Goal: Find specific page/section: Find specific page/section

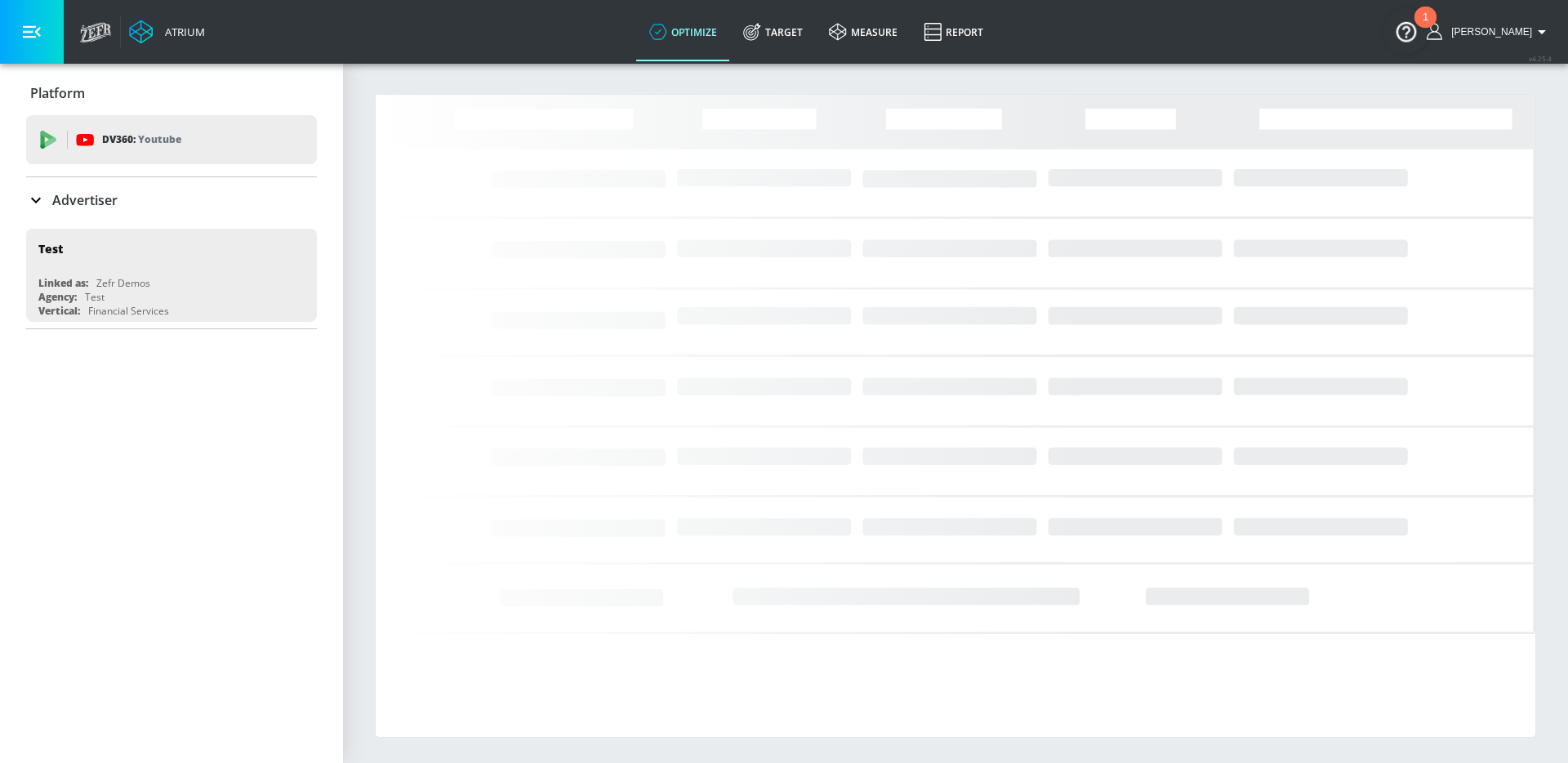
click at [215, 191] on div "Advertiser" at bounding box center [171, 200] width 291 height 20
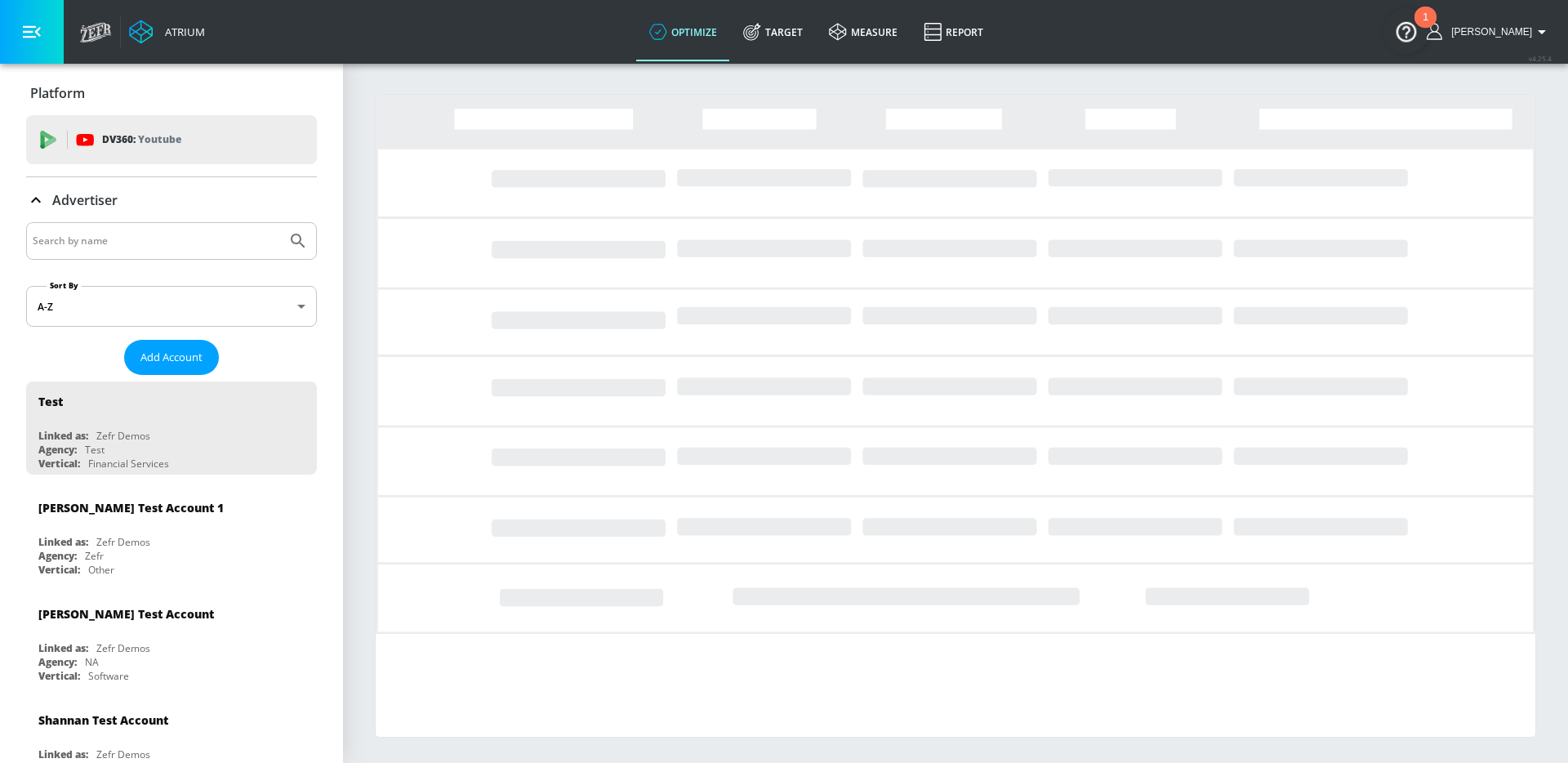
click at [160, 236] on input "Search by name" at bounding box center [156, 240] width 248 height 22
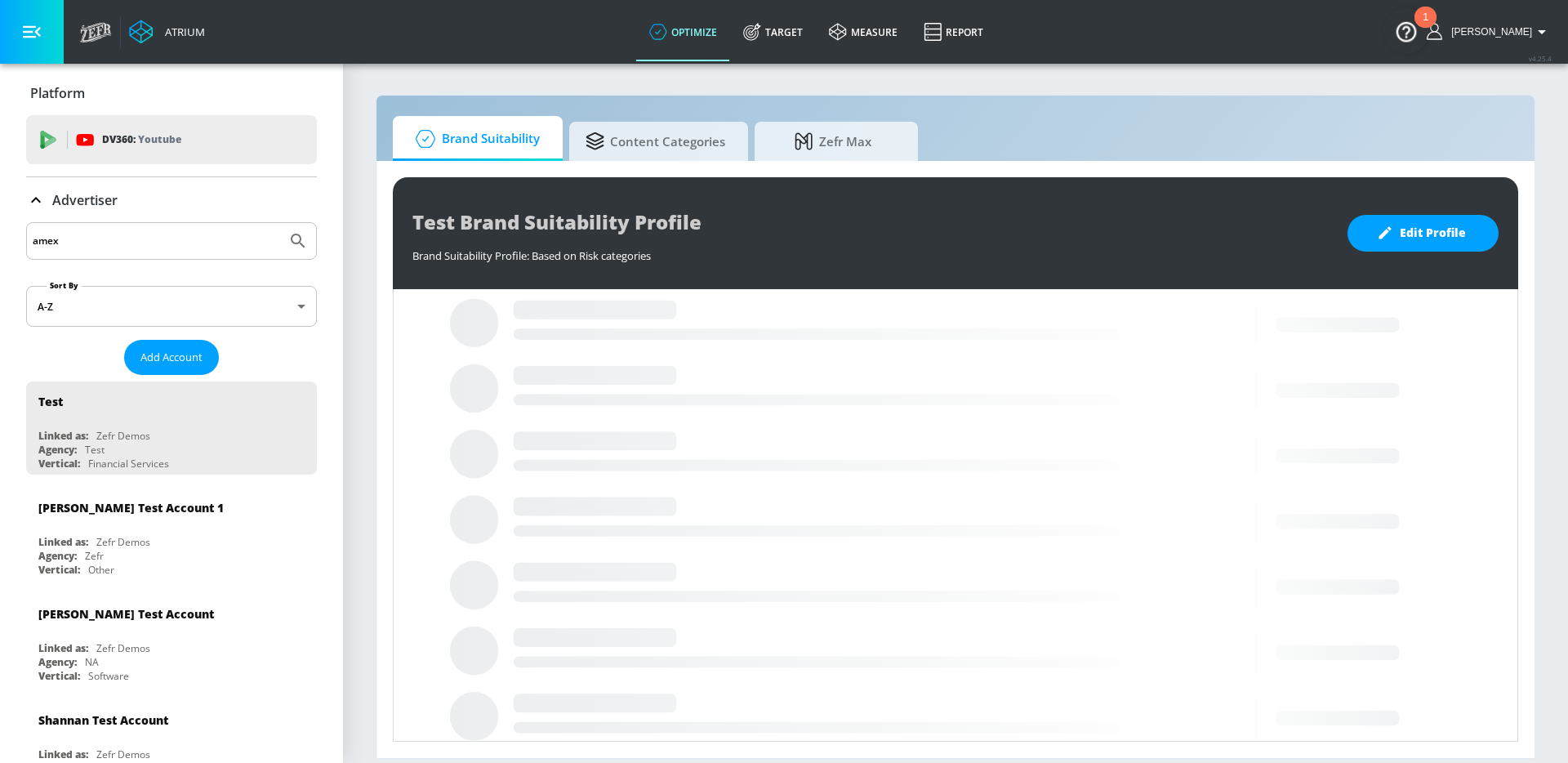
type input "amex"
click at [281, 223] on button "Submit Search" at bounding box center [298, 241] width 36 height 36
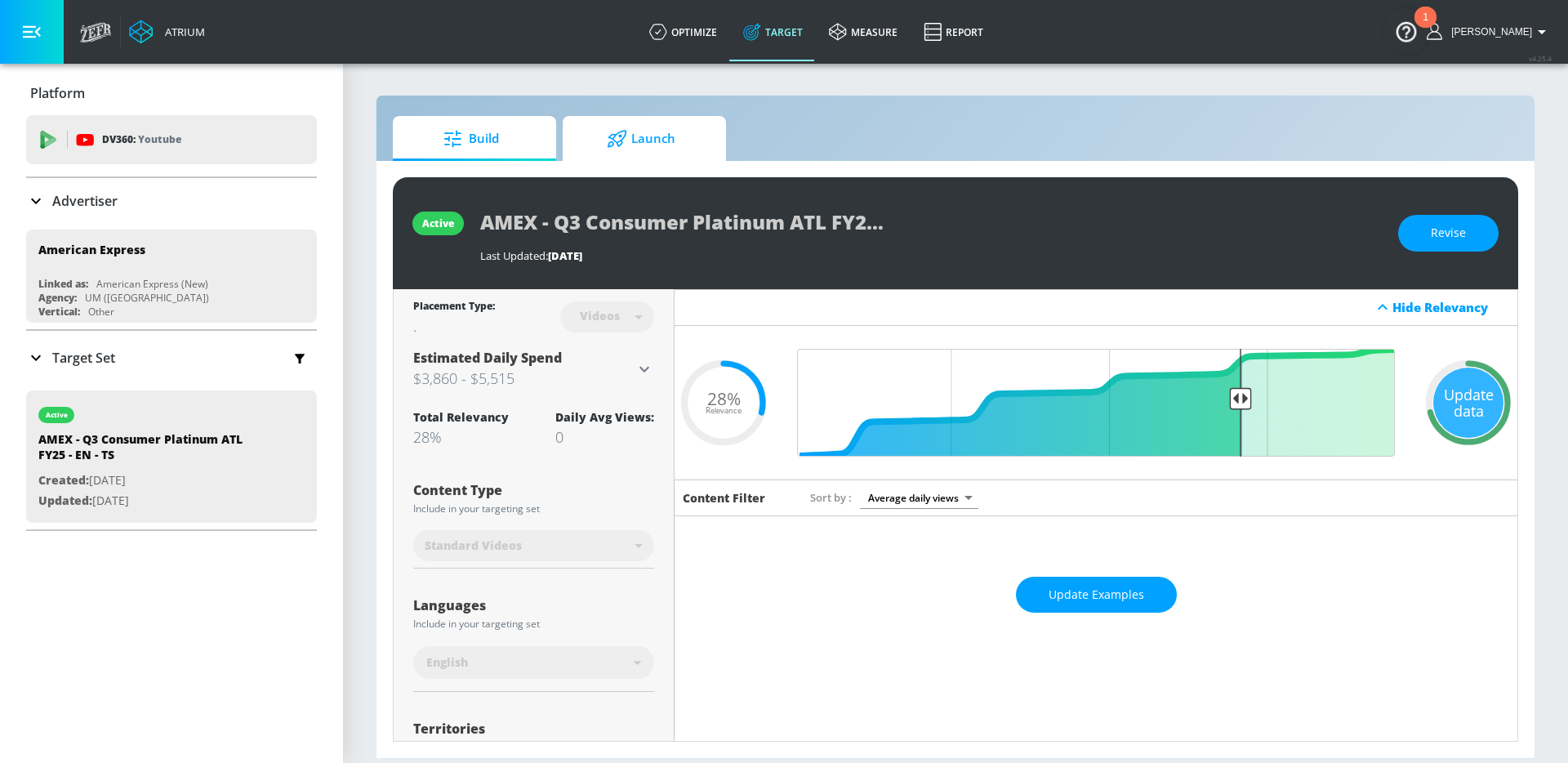
click at [630, 151] on span "Launch" at bounding box center [640, 139] width 124 height 39
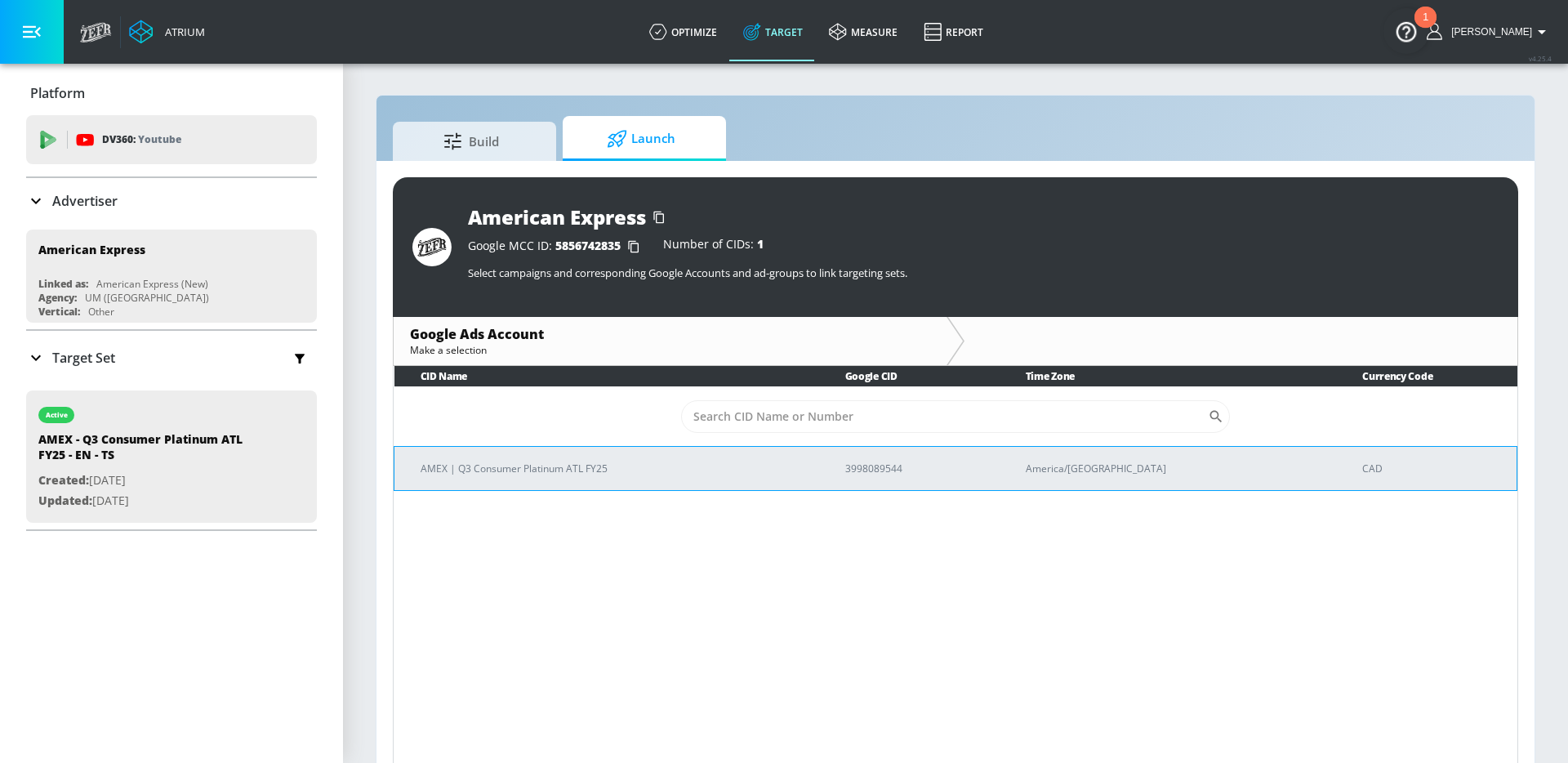
click at [568, 472] on p "AMEX | Q3 Consumer Platinum ATL FY25" at bounding box center [613, 468] width 385 height 17
